Goal: Transaction & Acquisition: Purchase product/service

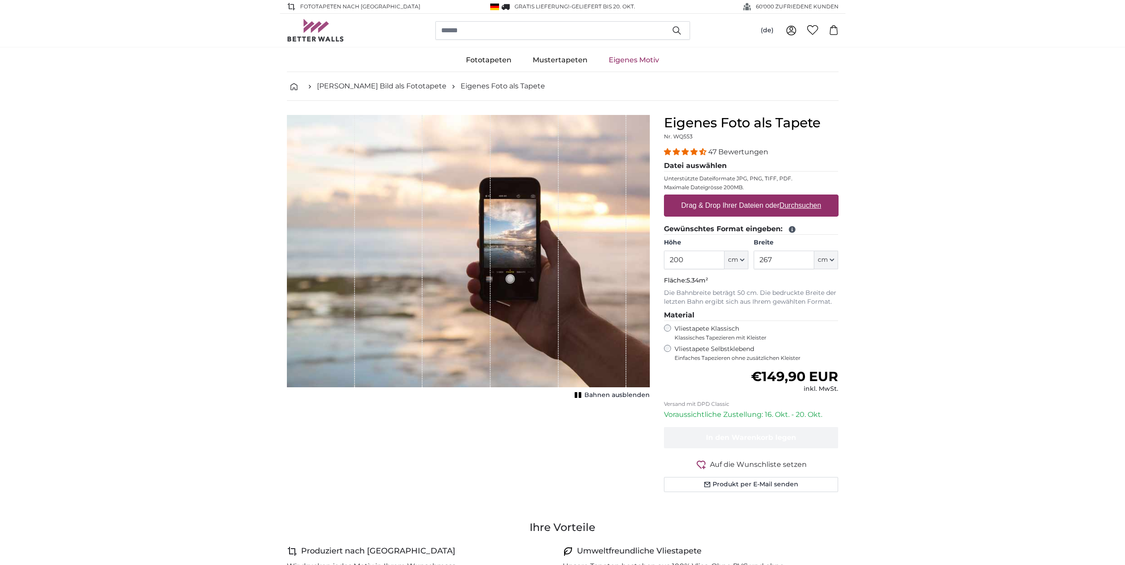
click at [749, 206] on label "Drag & Drop Ihrer Dateien oder Durchsuchen" at bounding box center [751, 206] width 147 height 18
click at [749, 197] on input "Drag & Drop Ihrer Dateien oder Durchsuchen" at bounding box center [751, 196] width 175 height 3
type input "**********"
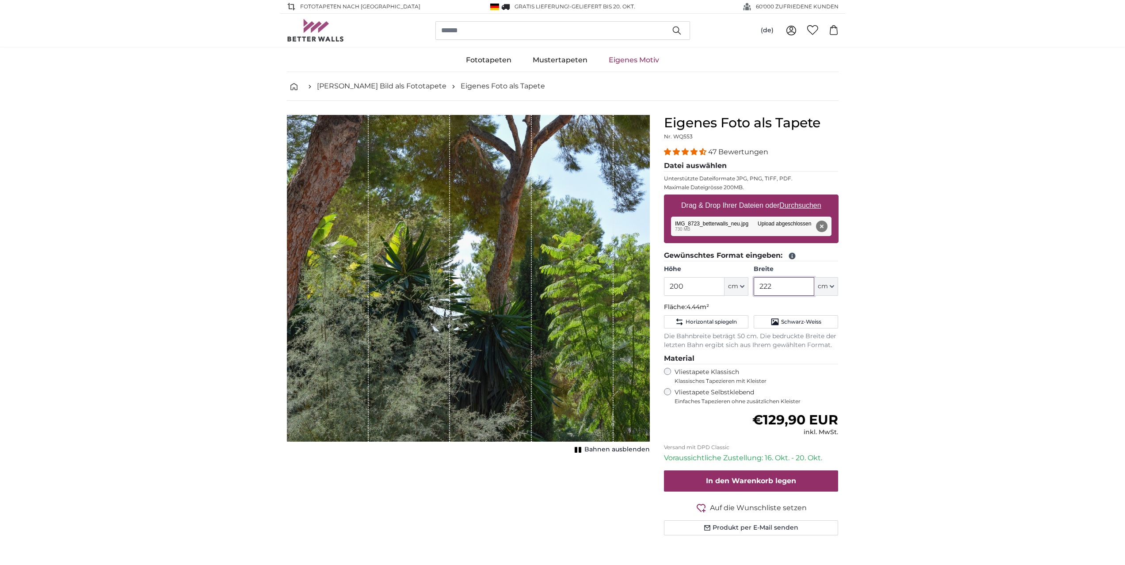
drag, startPoint x: 780, startPoint y: 287, endPoint x: 756, endPoint y: 286, distance: 23.5
click at [756, 286] on input "222" at bounding box center [784, 286] width 61 height 19
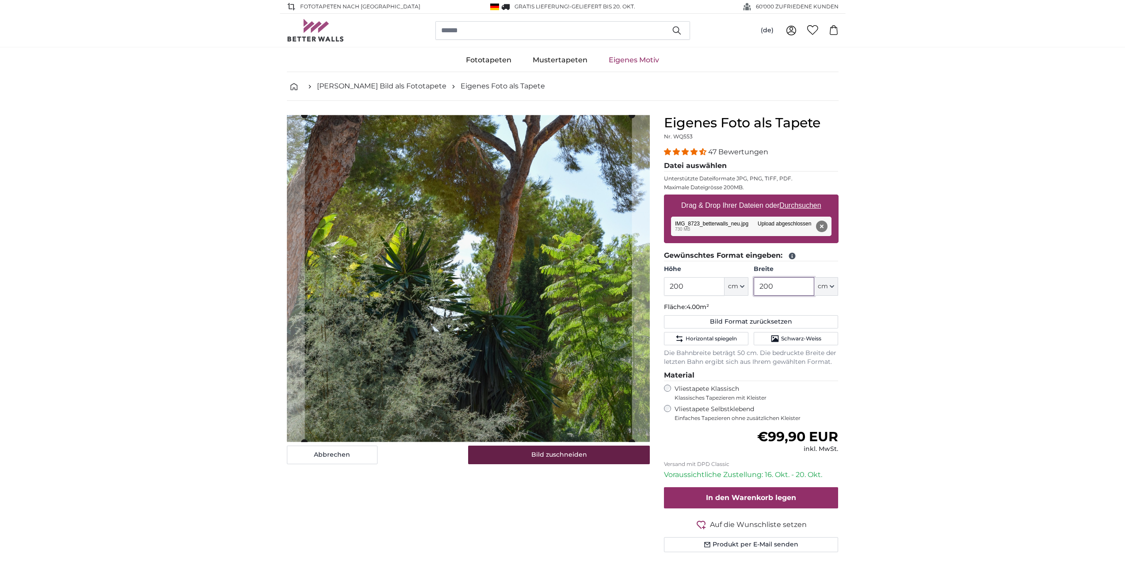
type input "200"
click at [553, 456] on button "Bild zuschneiden" at bounding box center [559, 455] width 182 height 19
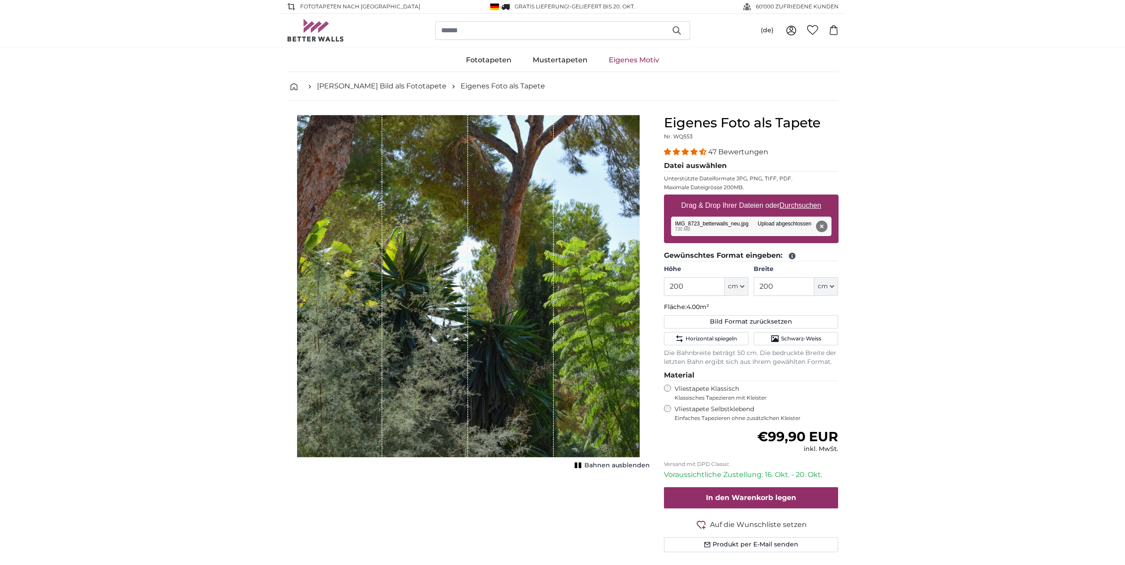
scroll to position [0, 0]
click at [604, 464] on span "Bahnen ausblenden" at bounding box center [616, 465] width 65 height 9
click at [604, 464] on span "Bahnen einblenden" at bounding box center [617, 465] width 65 height 9
